Goal: Navigation & Orientation: Find specific page/section

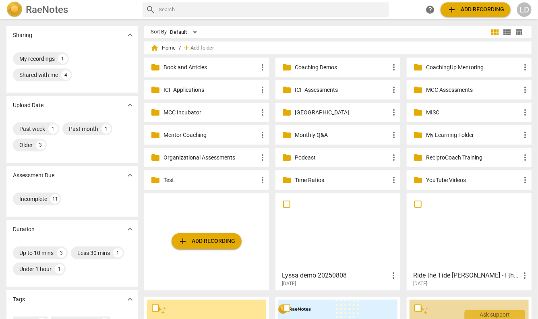
click at [341, 68] on p "Coaching Demos" at bounding box center [342, 67] width 94 height 8
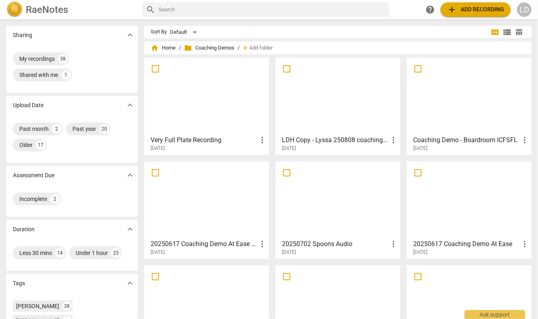
click at [244, 89] on div at bounding box center [206, 95] width 119 height 71
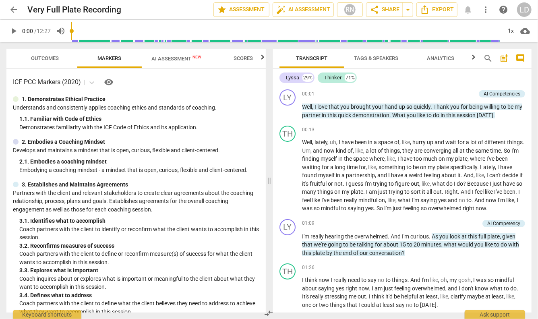
click at [186, 59] on span "AI Assessment New" at bounding box center [176, 59] width 50 height 6
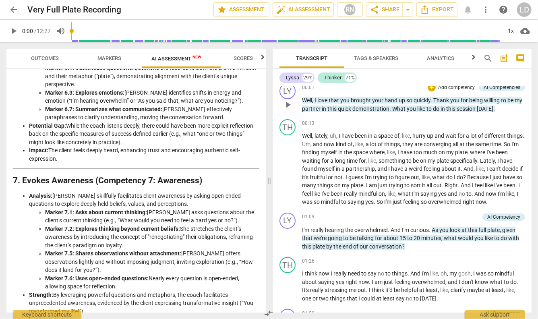
scroll to position [2, 0]
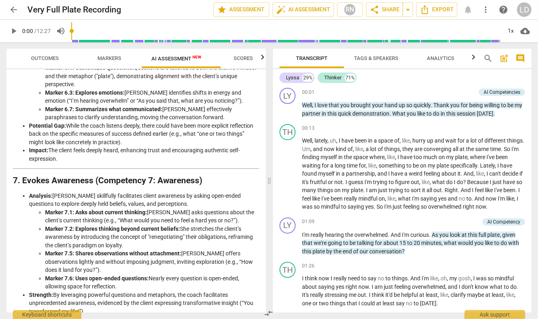
click at [17, 10] on span "arrow_back" at bounding box center [14, 10] width 10 height 10
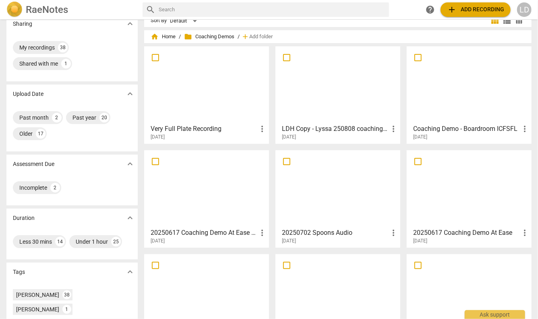
scroll to position [12, 0]
click at [323, 107] on div at bounding box center [337, 83] width 119 height 71
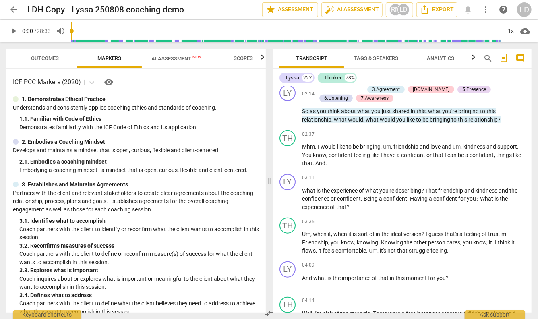
scroll to position [282, 0]
